Goal: Task Accomplishment & Management: Complete application form

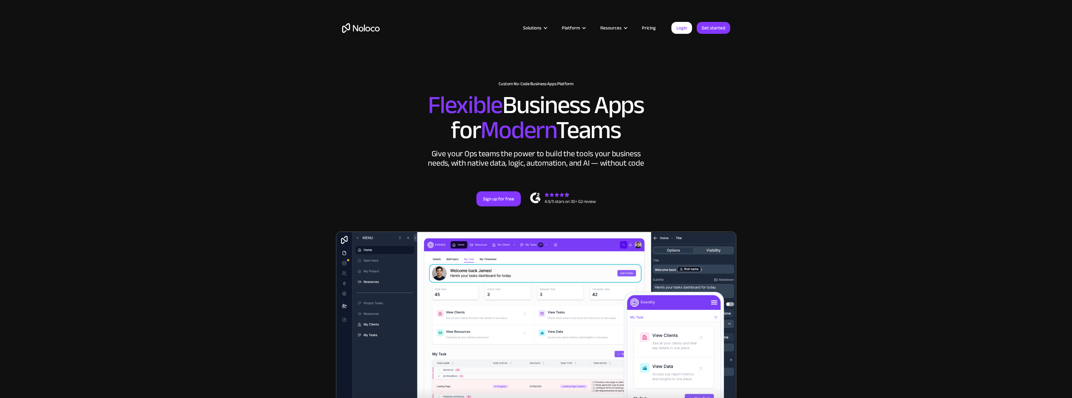
drag, startPoint x: 738, startPoint y: 74, endPoint x: 667, endPoint y: 45, distance: 77.1
click at [738, 74] on section "New: Connect Noloco to Stripe Custom No-Code Business Apps Platform Flexible Bu…" at bounding box center [536, 258] width 1072 height 517
click at [651, 28] on link "Pricing" at bounding box center [648, 28] width 29 height 8
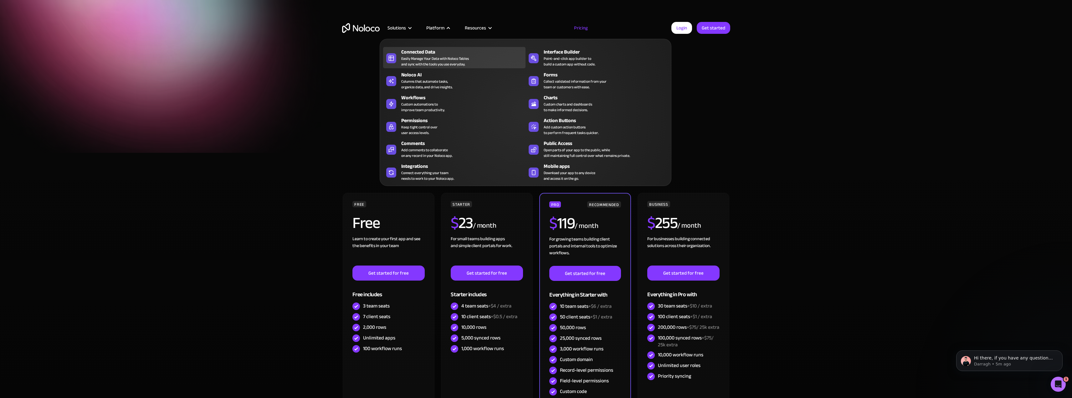
click at [428, 54] on div "Connected Data" at bounding box center [464, 52] width 127 height 8
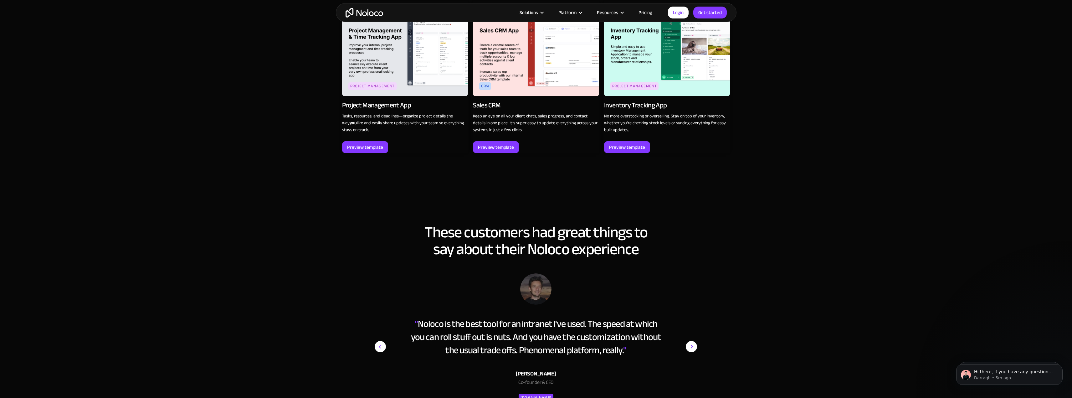
scroll to position [908, 0]
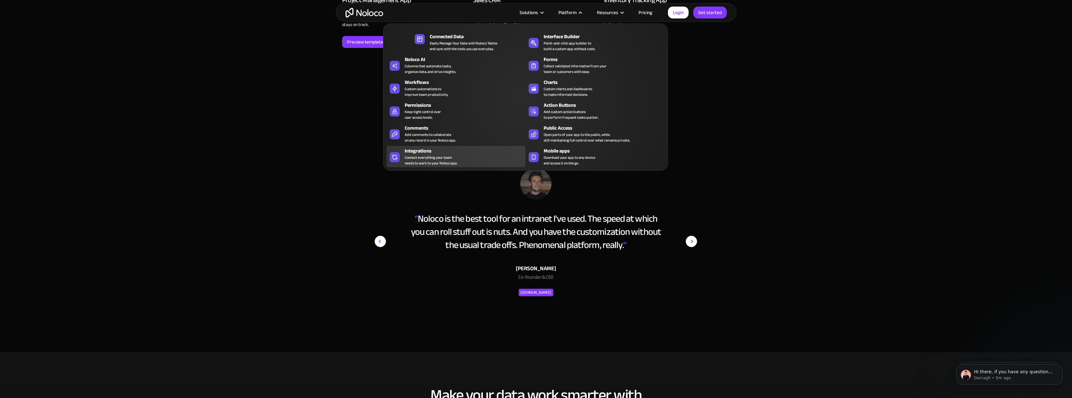
click at [425, 161] on div "Connect everything your team needs to work to your Noloco app." at bounding box center [431, 160] width 53 height 11
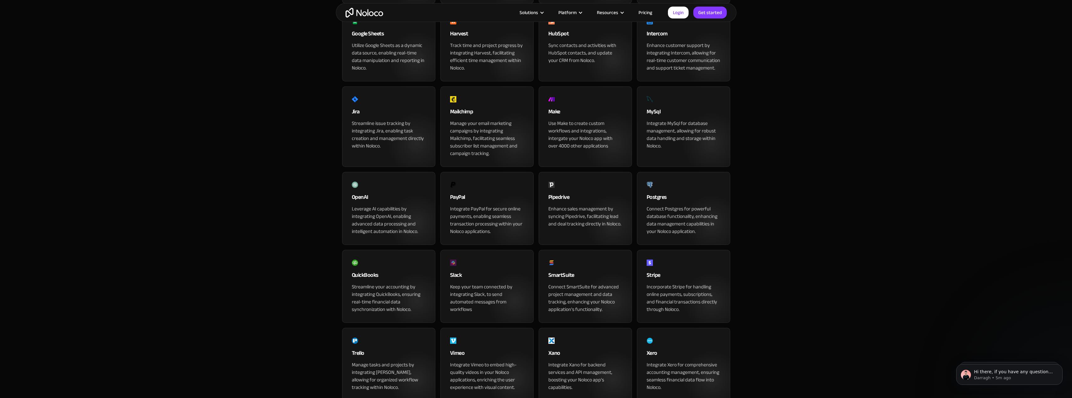
scroll to position [470, 0]
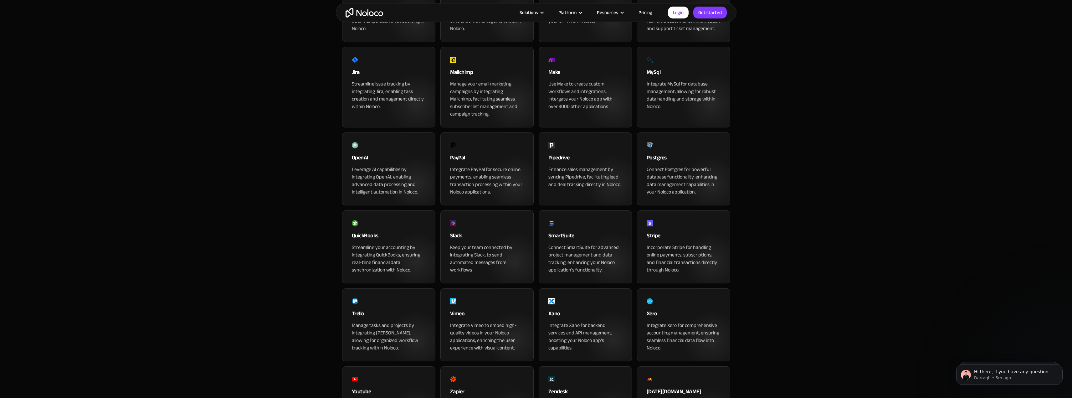
click at [373, 244] on div "QuickBooks" at bounding box center [389, 237] width 74 height 13
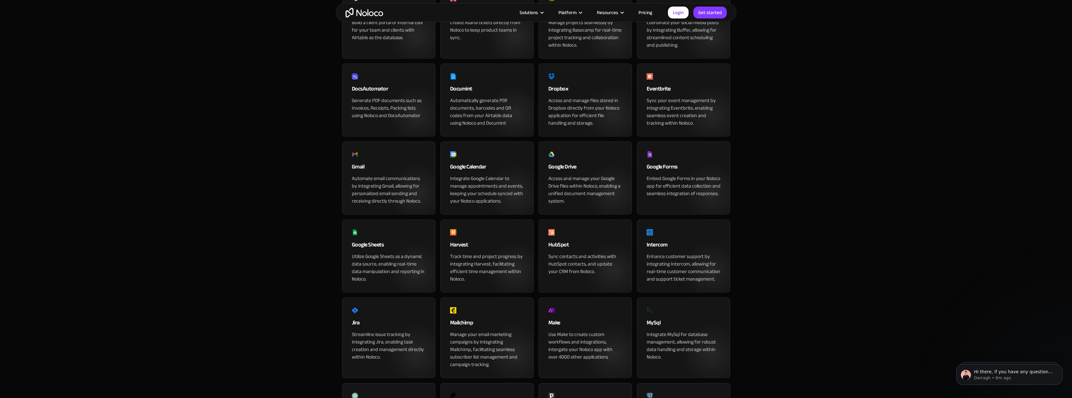
scroll to position [31, 0]
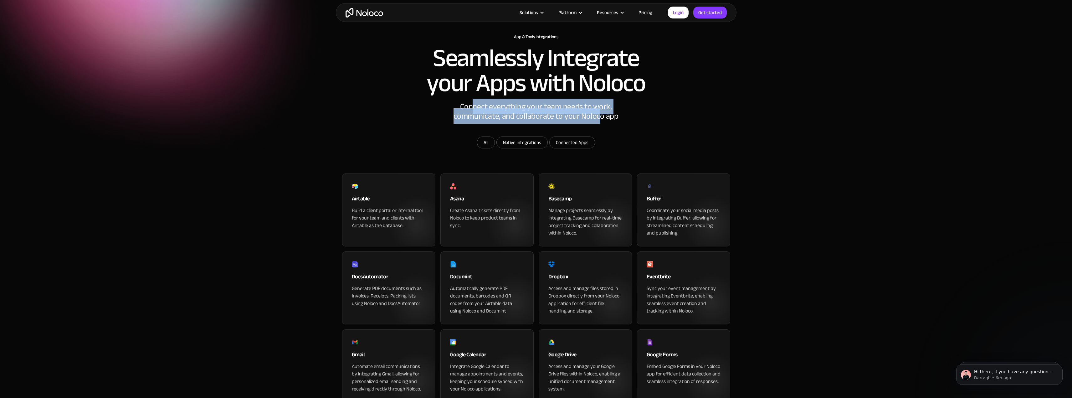
drag, startPoint x: 488, startPoint y: 131, endPoint x: 605, endPoint y: 141, distance: 117.8
click at [601, 136] on div "Connect everything your team needs to work, communicate, and collaborate to you…" at bounding box center [536, 119] width 188 height 34
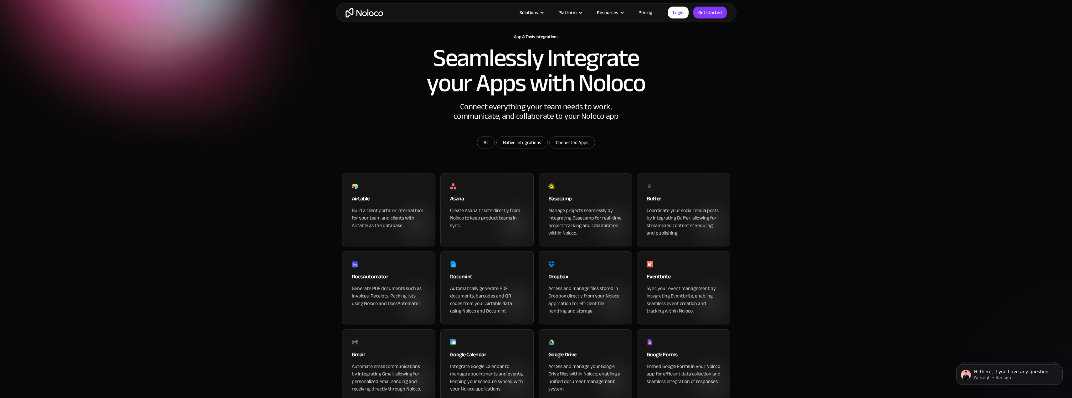
click at [605, 136] on div "Connect everything your team needs to work, communicate, and collaborate to you…" at bounding box center [536, 119] width 188 height 34
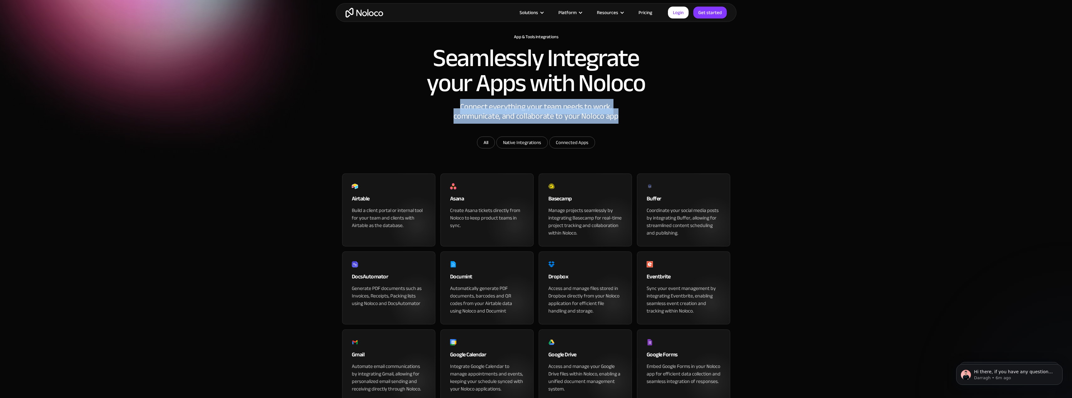
drag, startPoint x: 656, startPoint y: 143, endPoint x: 440, endPoint y: 130, distance: 216.7
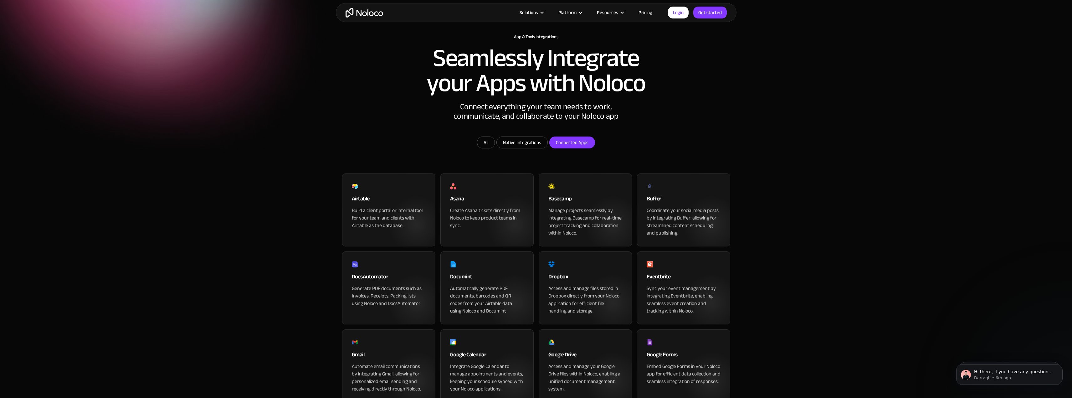
click at [583, 148] on input "Connected Apps" at bounding box center [572, 142] width 45 height 11
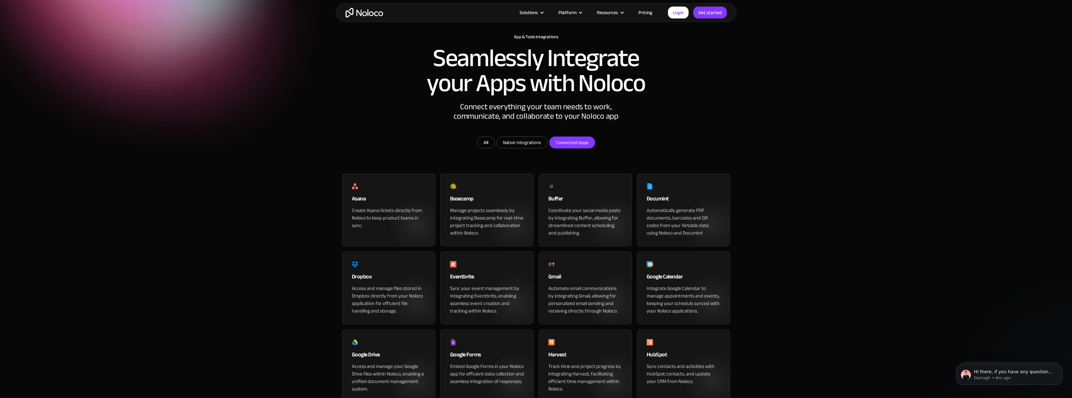
click at [577, 148] on input "Connected Apps" at bounding box center [572, 142] width 45 height 11
checkbox input "false"
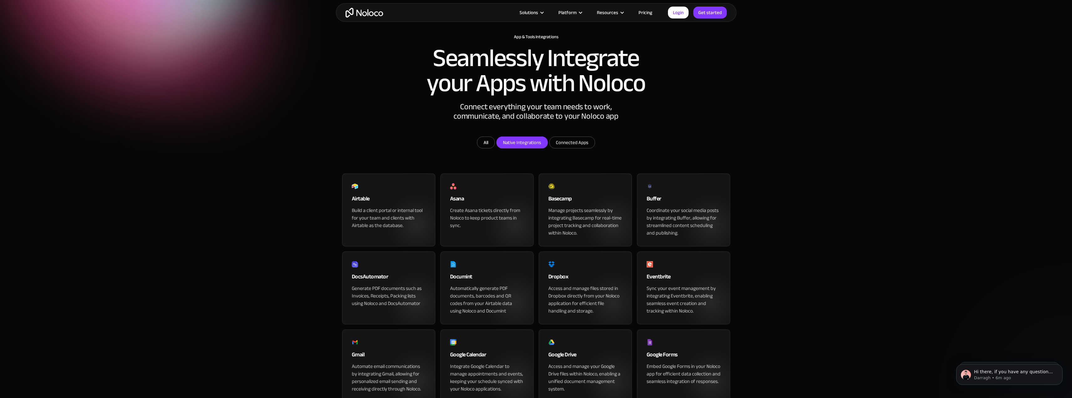
click at [524, 148] on input "Native Integrations" at bounding box center [522, 142] width 51 height 11
checkbox input "true"
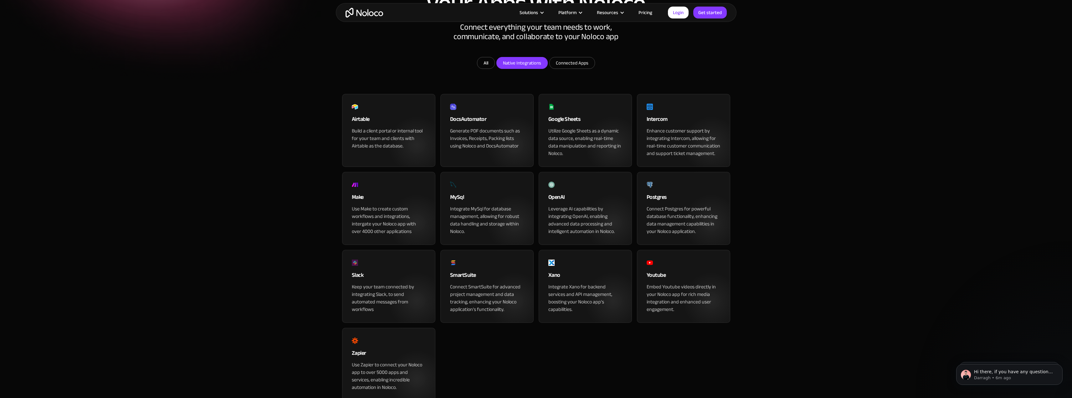
scroll to position [94, 0]
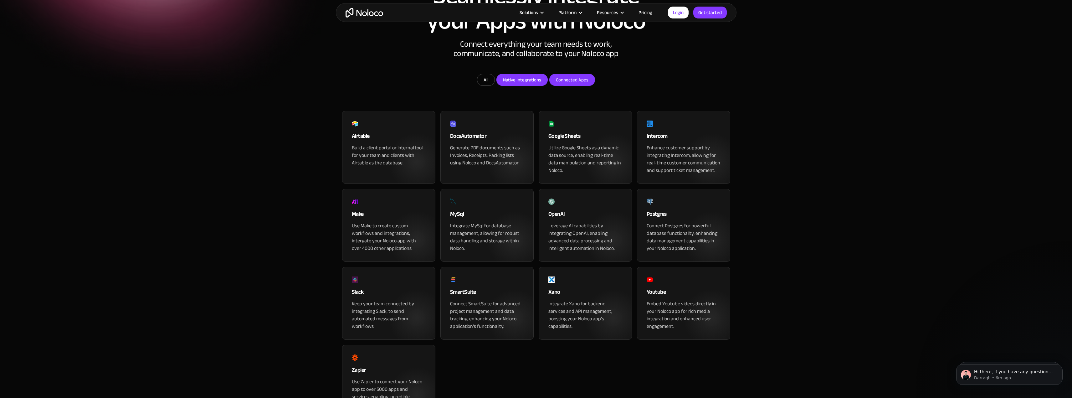
click at [568, 85] on input "Connected Apps" at bounding box center [572, 79] width 45 height 11
checkbox input "true"
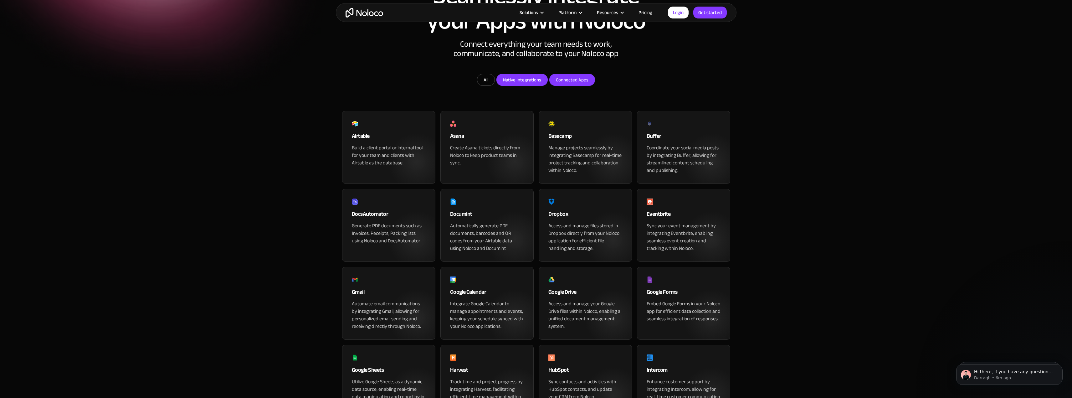
click at [533, 85] on input "Native Integrations" at bounding box center [522, 79] width 51 height 11
checkbox input "false"
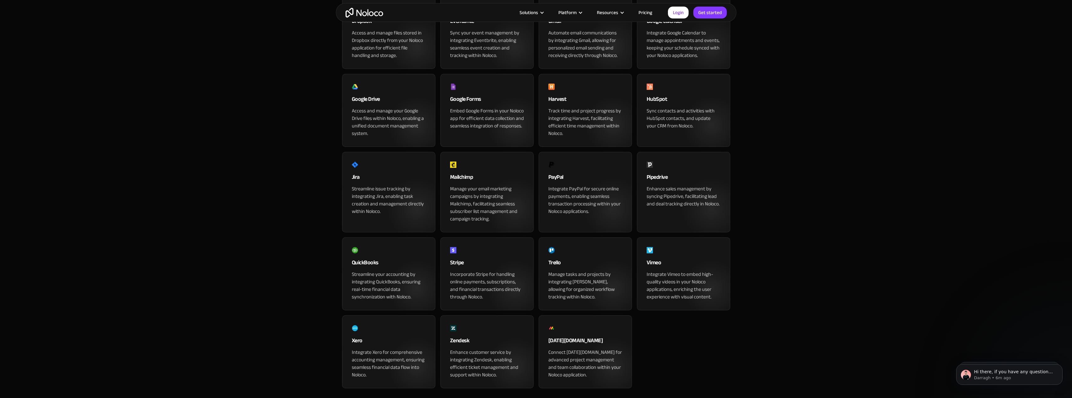
scroll to position [344, 0]
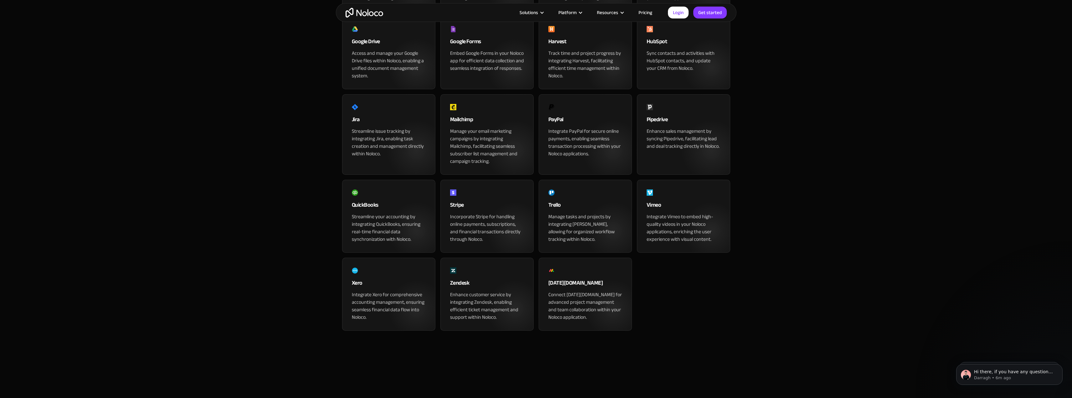
click at [386, 213] on div "QuickBooks" at bounding box center [389, 206] width 74 height 13
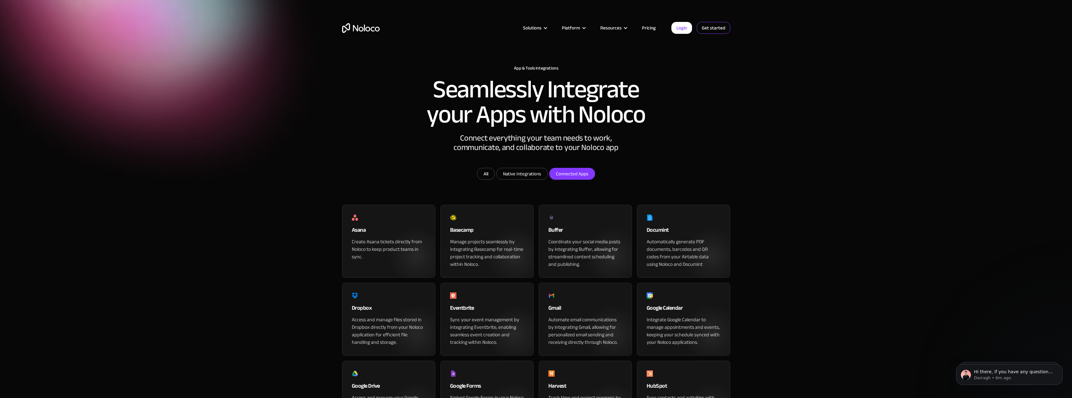
click at [711, 26] on link "Get started" at bounding box center [713, 28] width 33 height 12
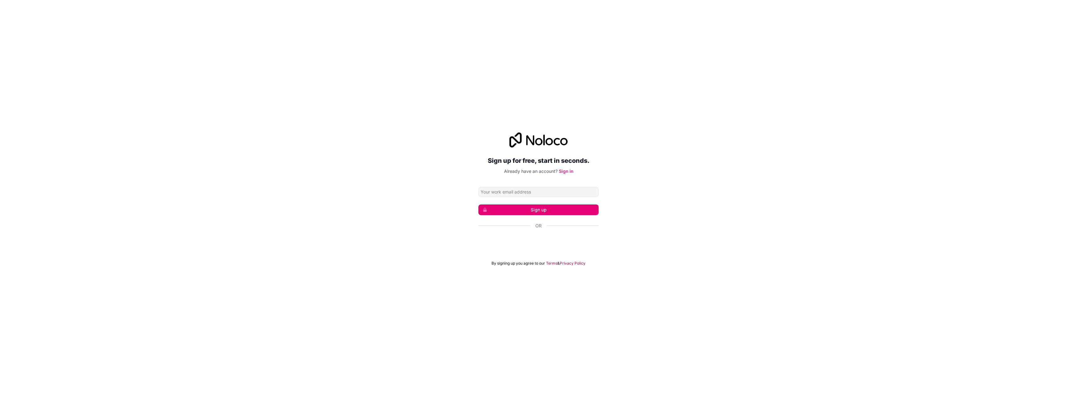
click at [516, 191] on input "Email address" at bounding box center [538, 192] width 120 height 10
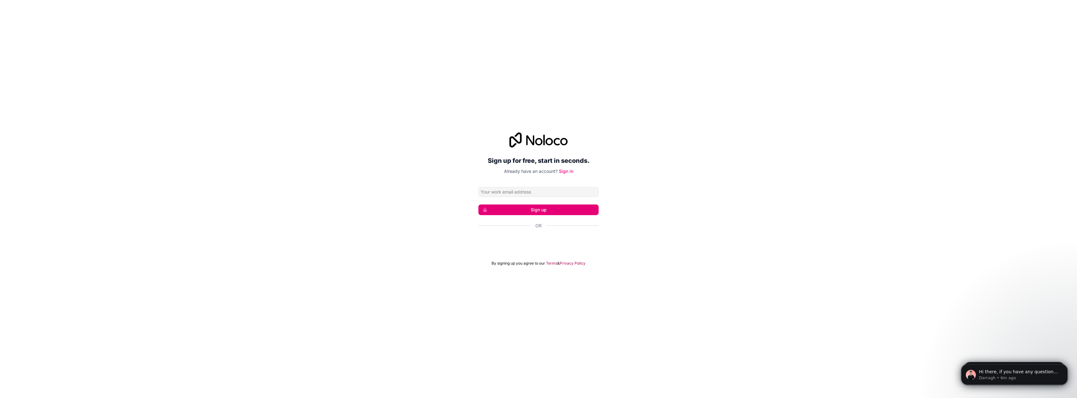
click at [424, 185] on div "Sign up for free, start in seconds. Already have an account? Sign in Sign up Or…" at bounding box center [538, 199] width 1077 height 151
click at [508, 190] on input "Email address" at bounding box center [538, 192] width 120 height 10
type input "[EMAIL_ADDRESS][DOMAIN_NAME]"
click at [536, 208] on button "Sign up" at bounding box center [538, 209] width 120 height 11
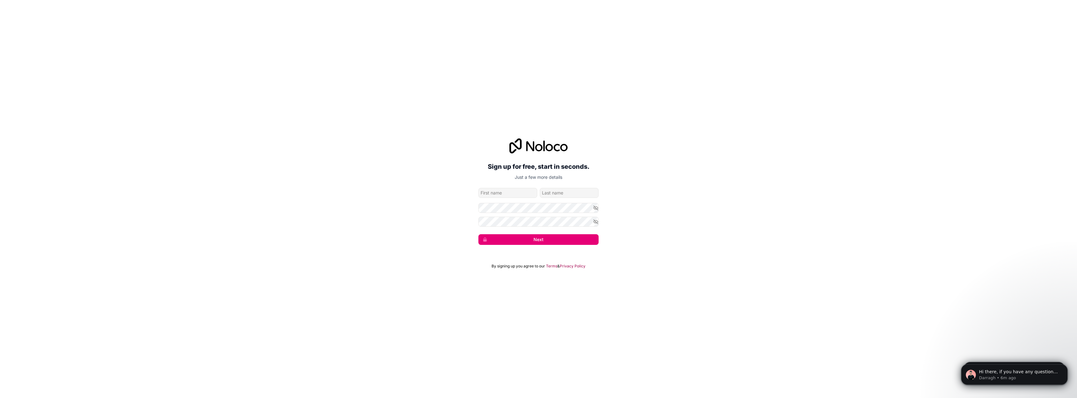
click at [497, 193] on input "given-name" at bounding box center [507, 193] width 59 height 10
type input "Chris"
type input "Smith"
click at [524, 240] on button "Next" at bounding box center [538, 239] width 120 height 11
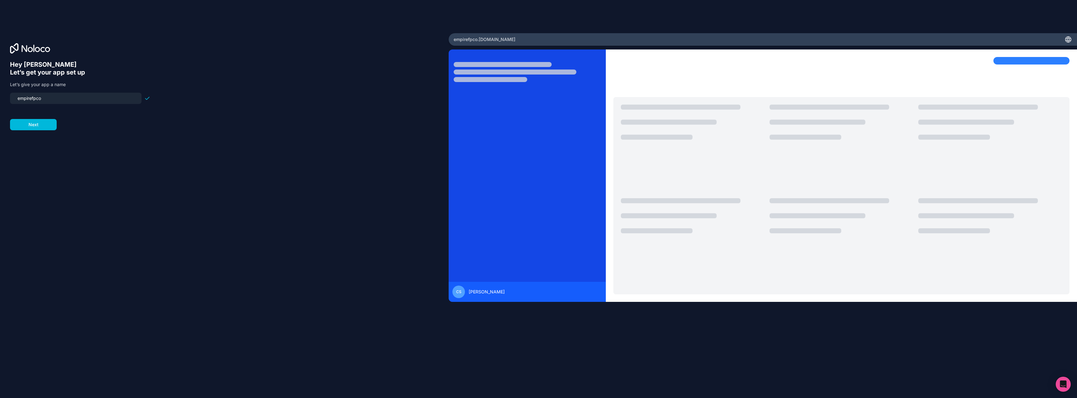
drag, startPoint x: 63, startPoint y: 101, endPoint x: 0, endPoint y: 96, distance: 63.2
click at [0, 96] on div "Hey Chris 👋 Let’s get your app set up Let’s give your app a name empirefpco Next" at bounding box center [224, 199] width 449 height 332
type input "empirefireprotection"
click at [198, 121] on div "Hey Chris 👋 Let’s get your app set up Let’s give your app a name empirefireprot…" at bounding box center [224, 208] width 429 height 294
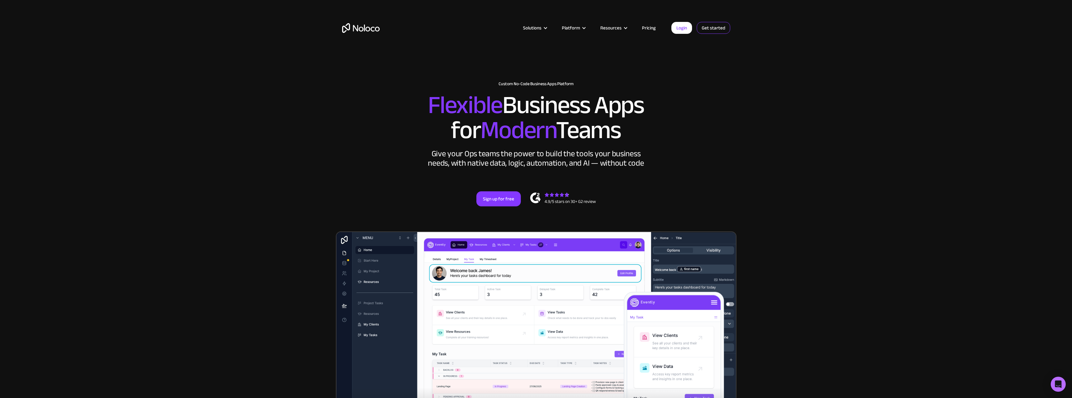
click at [721, 27] on link "Get started" at bounding box center [713, 28] width 33 height 12
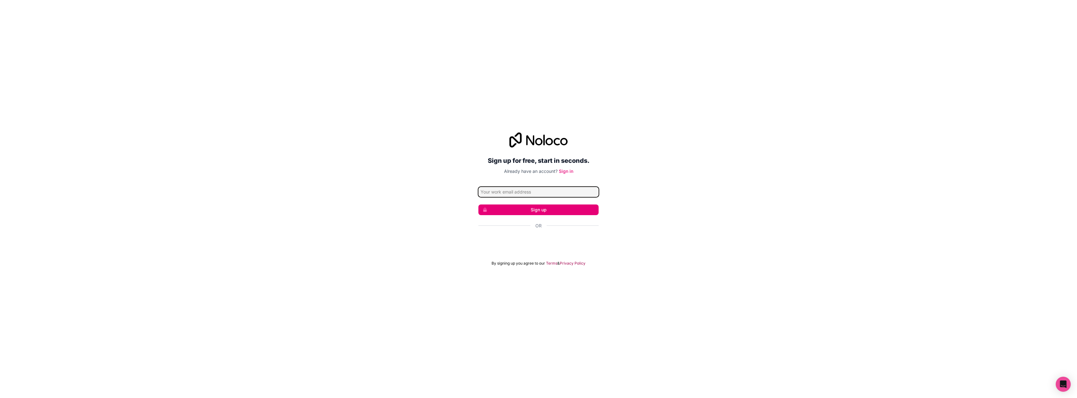
click at [518, 192] on input "Email address" at bounding box center [538, 192] width 120 height 10
type input "[EMAIL_ADDRESS][DOMAIN_NAME]"
click at [532, 208] on button "Sign up" at bounding box center [538, 209] width 120 height 11
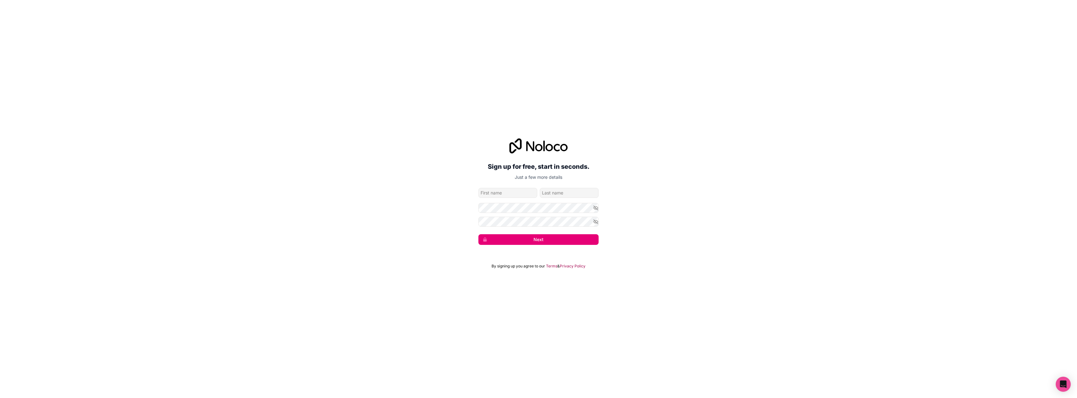
click at [502, 194] on input "given-name" at bounding box center [507, 193] width 59 height 10
type input "[PERSON_NAME]"
click at [596, 224] on icon "button" at bounding box center [596, 222] width 6 height 6
click at [596, 223] on icon "button" at bounding box center [596, 221] width 4 height 3
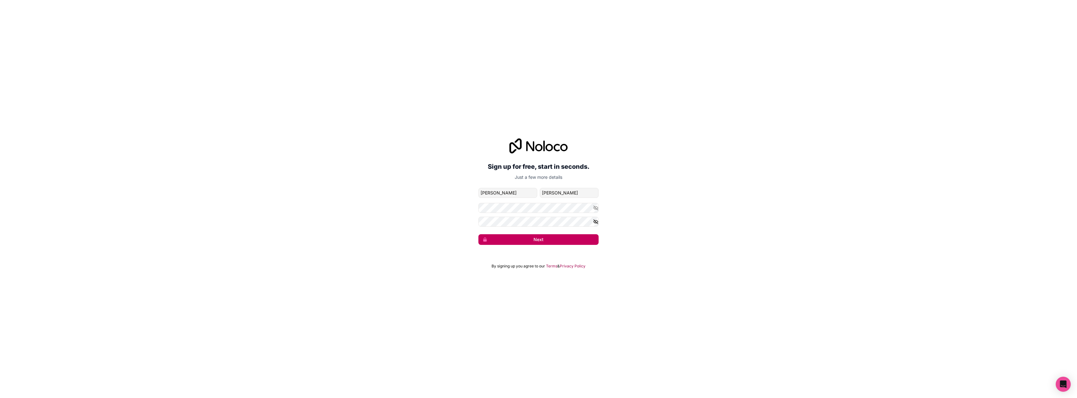
click at [560, 239] on button "Next" at bounding box center [538, 239] width 120 height 11
